Goal: Transaction & Acquisition: Purchase product/service

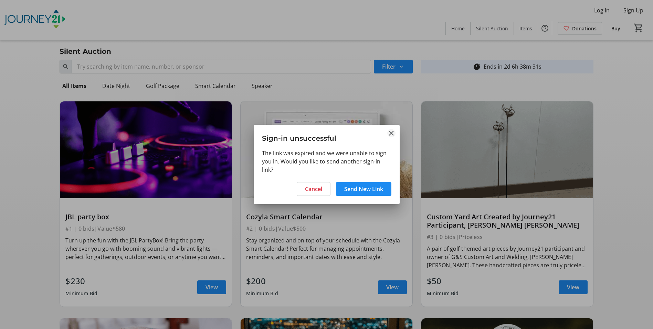
click at [393, 133] on mat-icon "Close" at bounding box center [391, 133] width 8 height 8
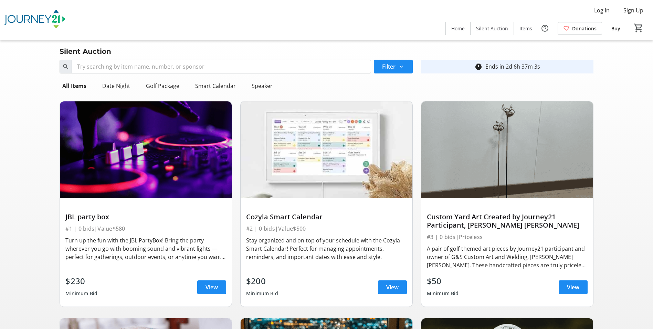
click at [321, 156] on img at bounding box center [327, 149] width 172 height 97
click at [392, 287] on span "View" at bounding box center [392, 287] width 12 height 8
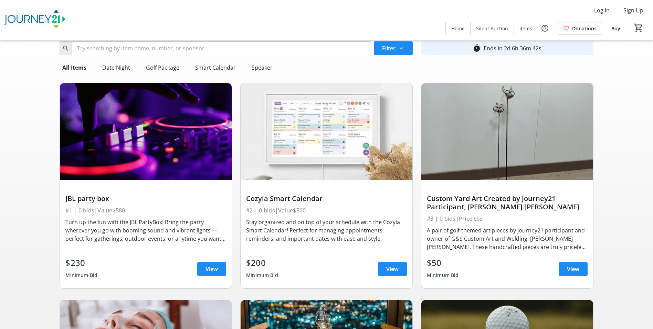
scroll to position [34, 0]
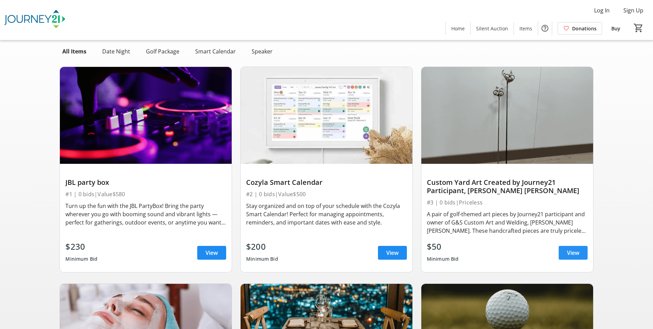
click at [573, 252] on span "View" at bounding box center [573, 252] width 12 height 8
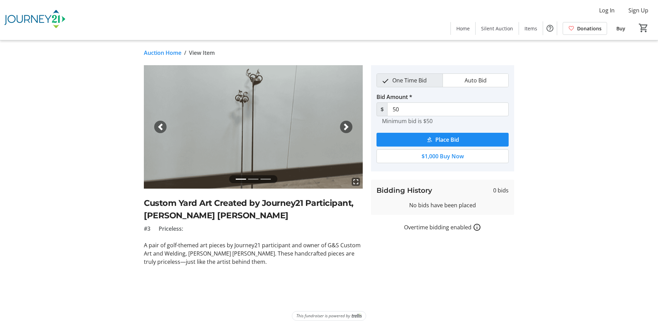
click at [359, 181] on mat-icon "fullscreen" at bounding box center [356, 181] width 8 height 8
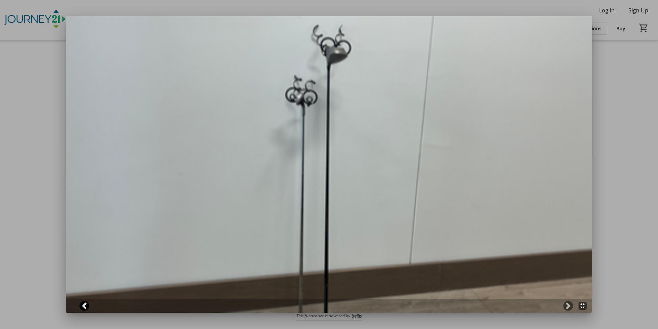
click at [83, 307] on span at bounding box center [84, 305] width 7 height 7
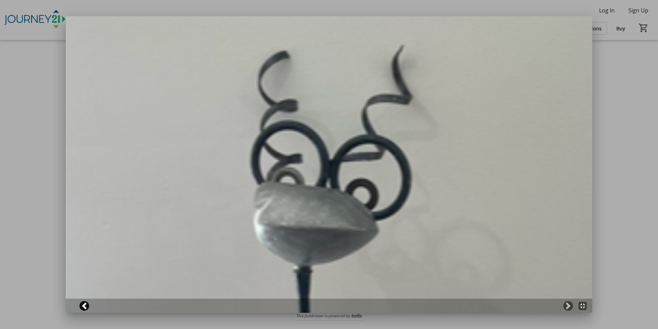
click at [86, 303] on span at bounding box center [84, 305] width 7 height 7
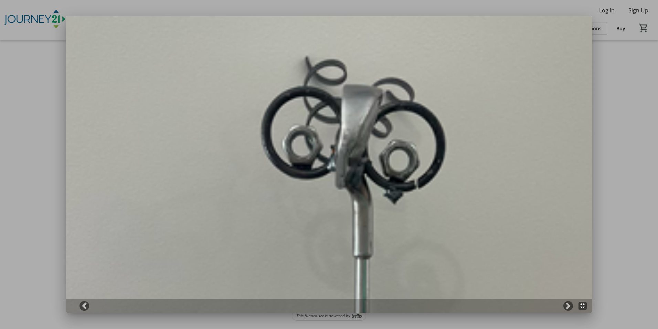
click at [586, 305] on mat-icon "fullscreen_exit" at bounding box center [583, 305] width 8 height 8
